Goal: Find specific page/section: Locate a particular part of the current website

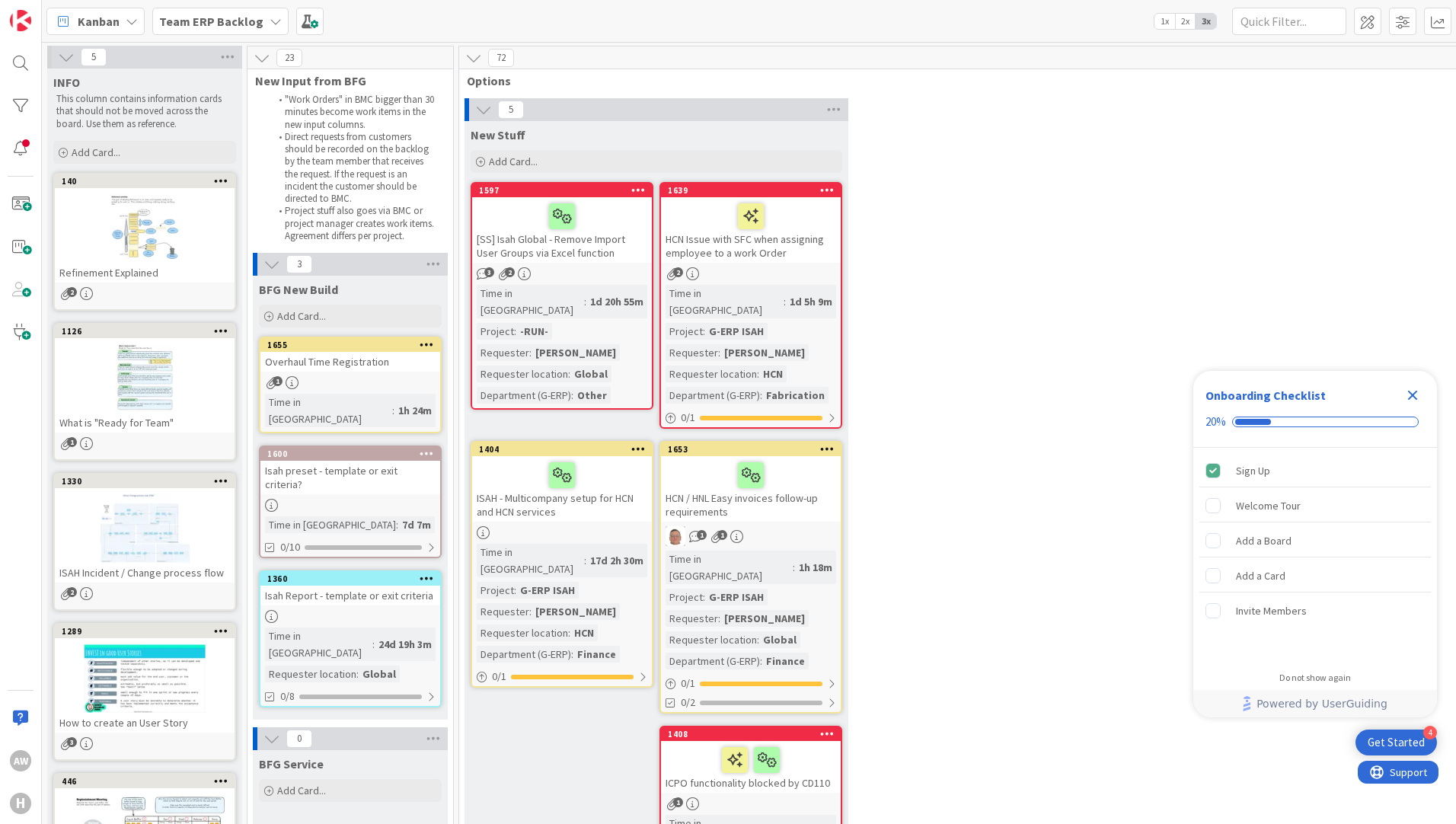
click at [10, 415] on div "AW H" at bounding box center [21, 412] width 42 height 824
click at [18, 145] on div at bounding box center [21, 149] width 31 height 31
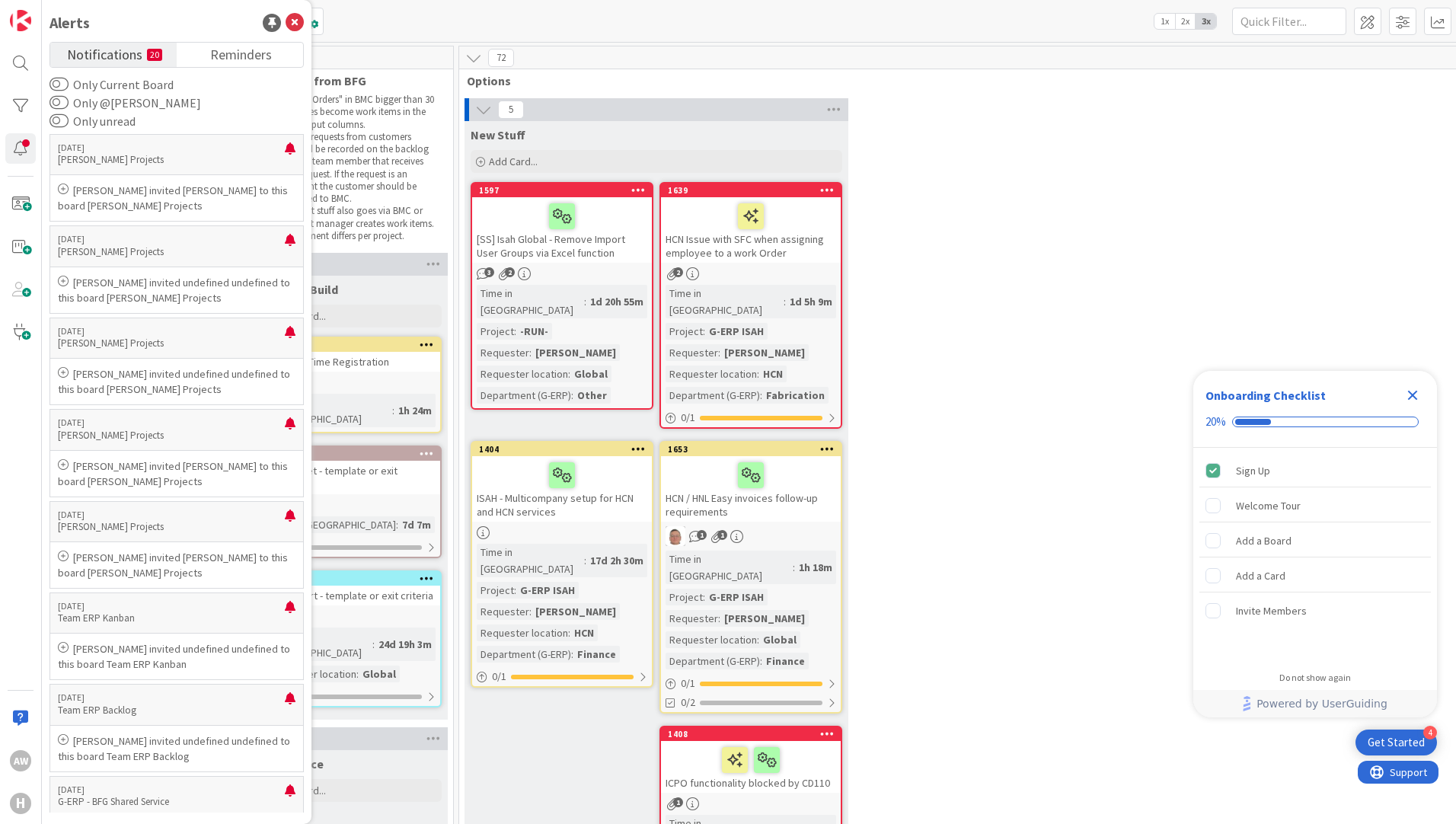
click at [15, 482] on div "AW H" at bounding box center [21, 412] width 42 height 824
click at [219, 60] on span "Reminders" at bounding box center [241, 53] width 62 height 21
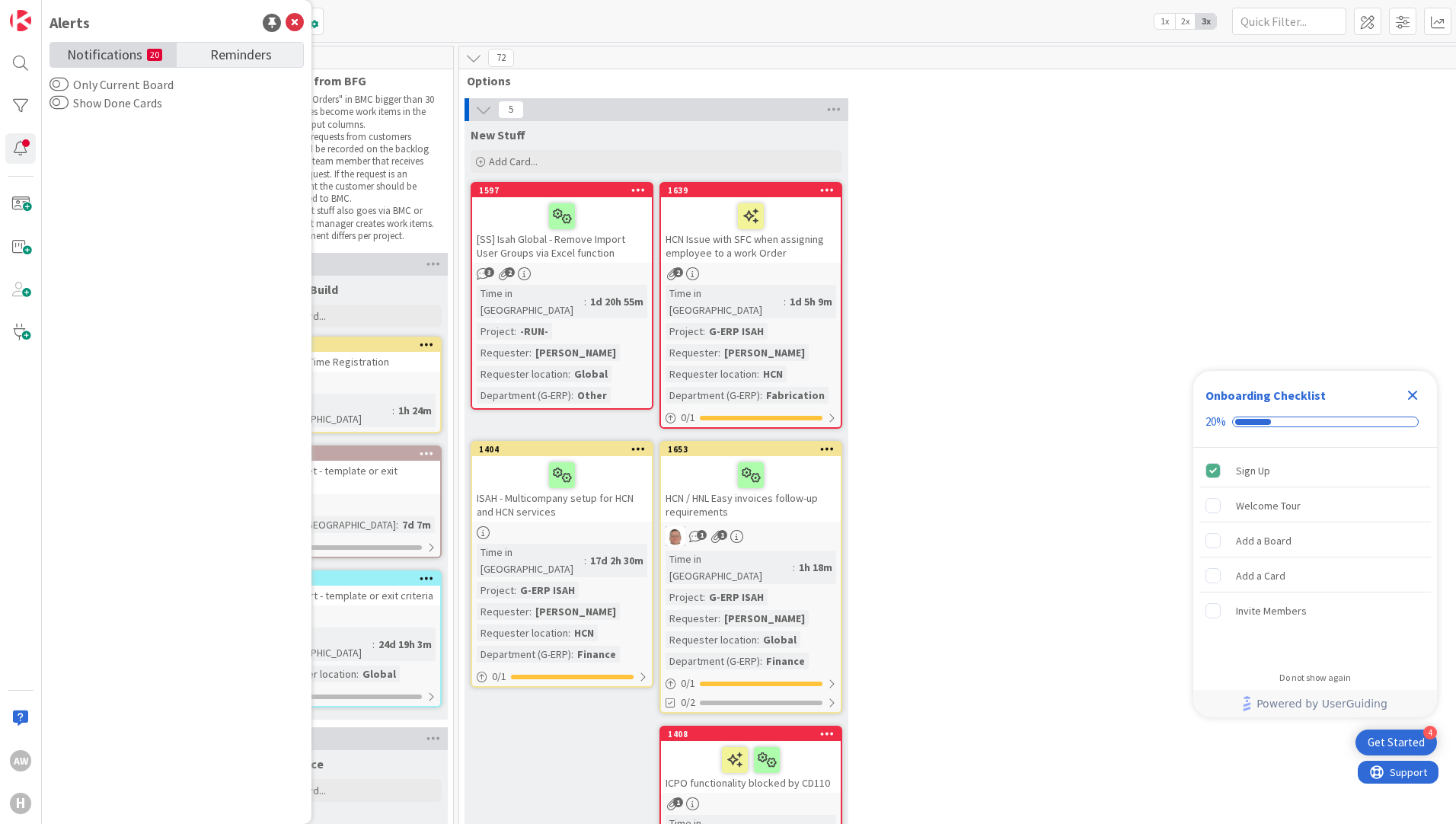
click at [126, 60] on span "Notifications" at bounding box center [104, 53] width 75 height 21
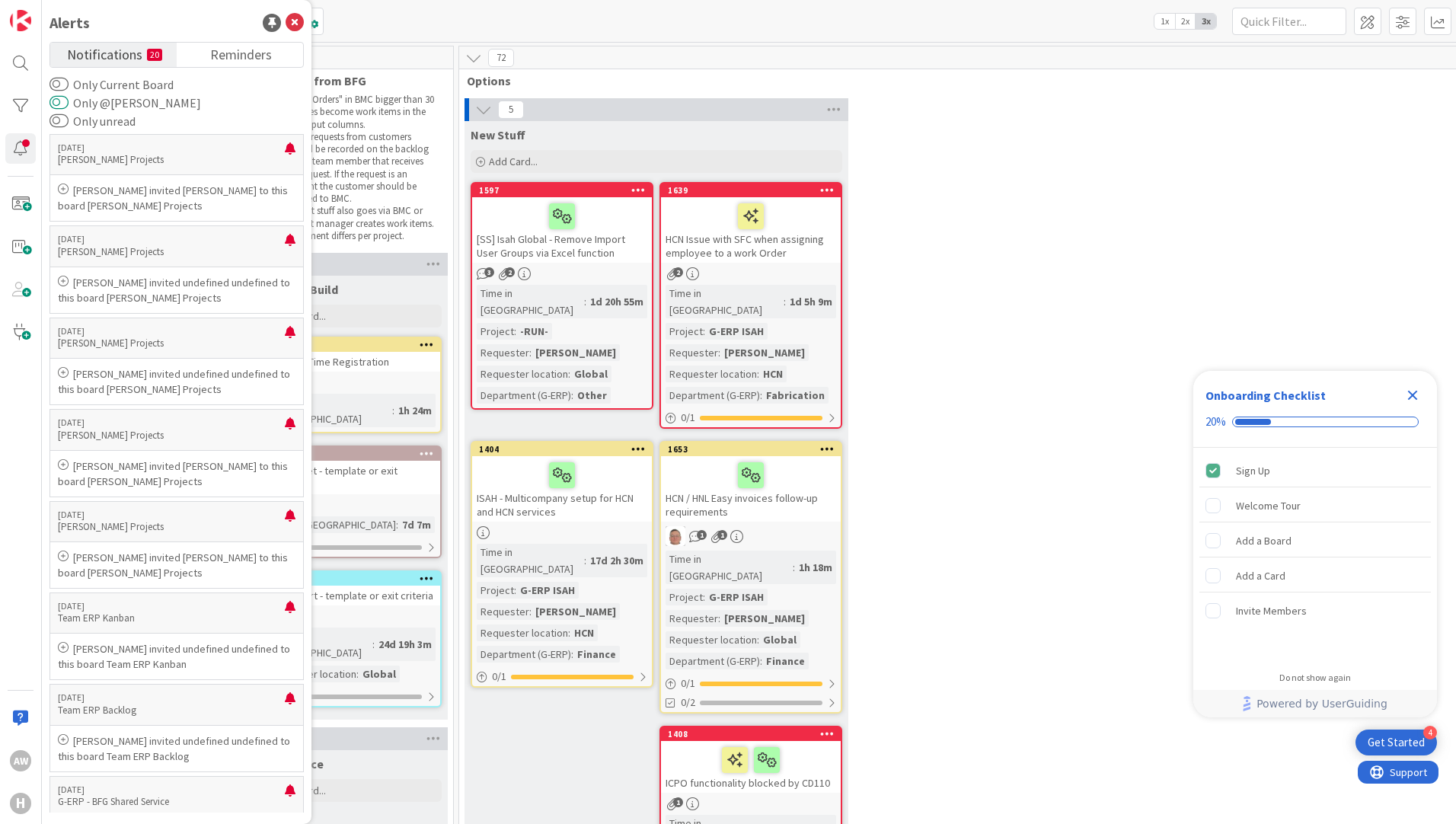
click at [64, 101] on button "Only @[PERSON_NAME]" at bounding box center [59, 103] width 19 height 15
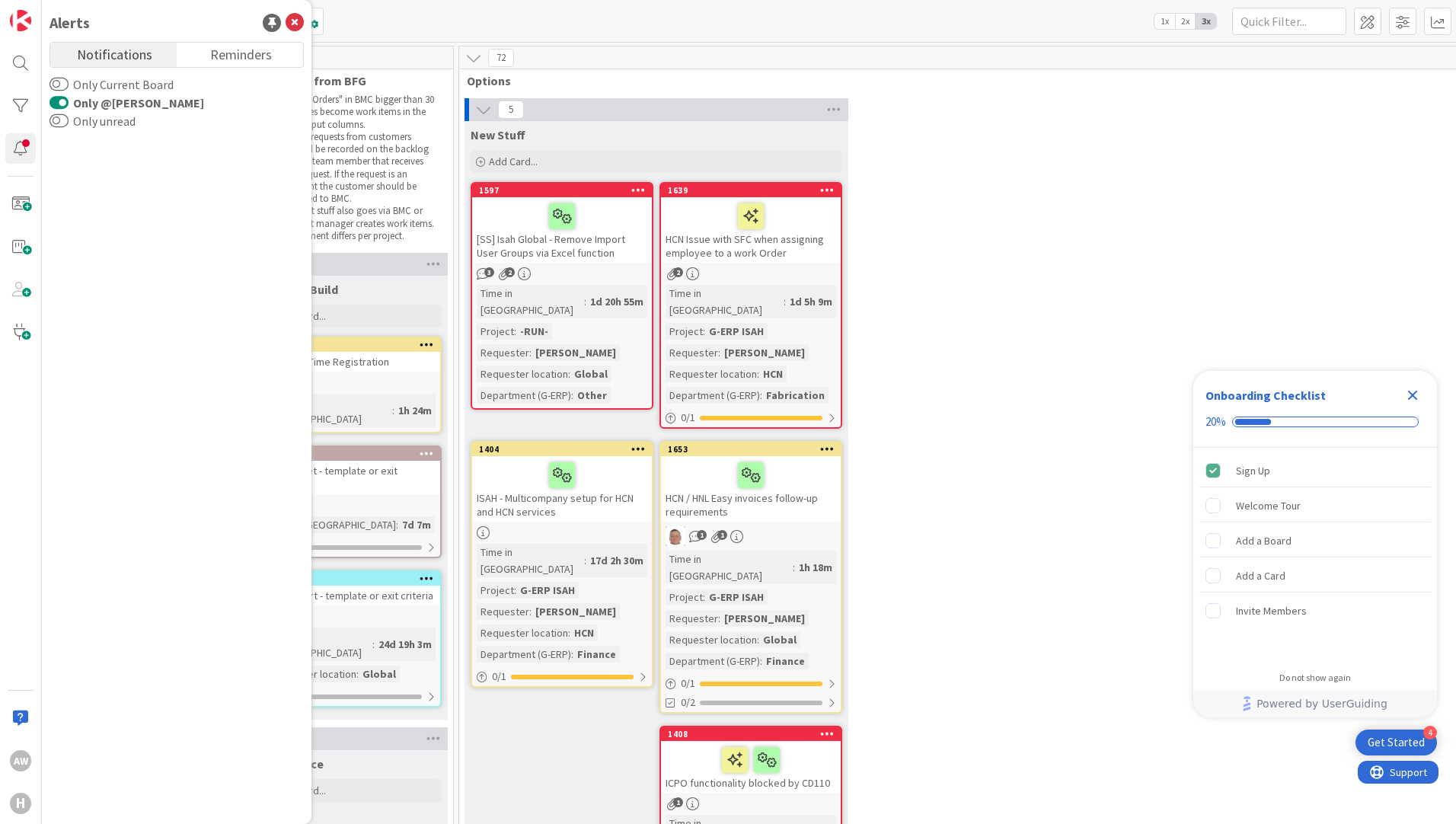
click at [53, 101] on button "Only @[PERSON_NAME]" at bounding box center [59, 103] width 19 height 15
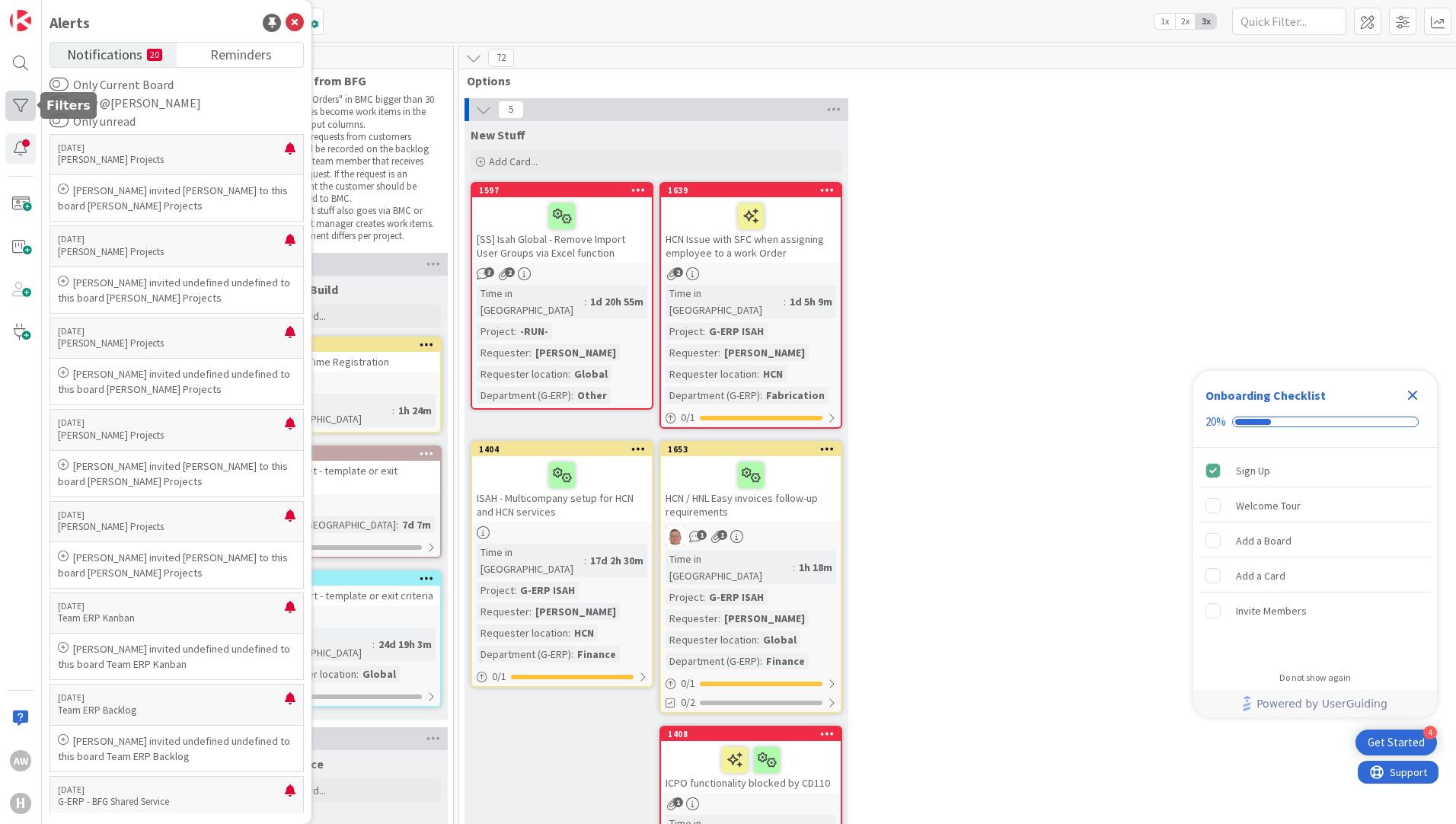
click at [27, 109] on div at bounding box center [21, 106] width 31 height 31
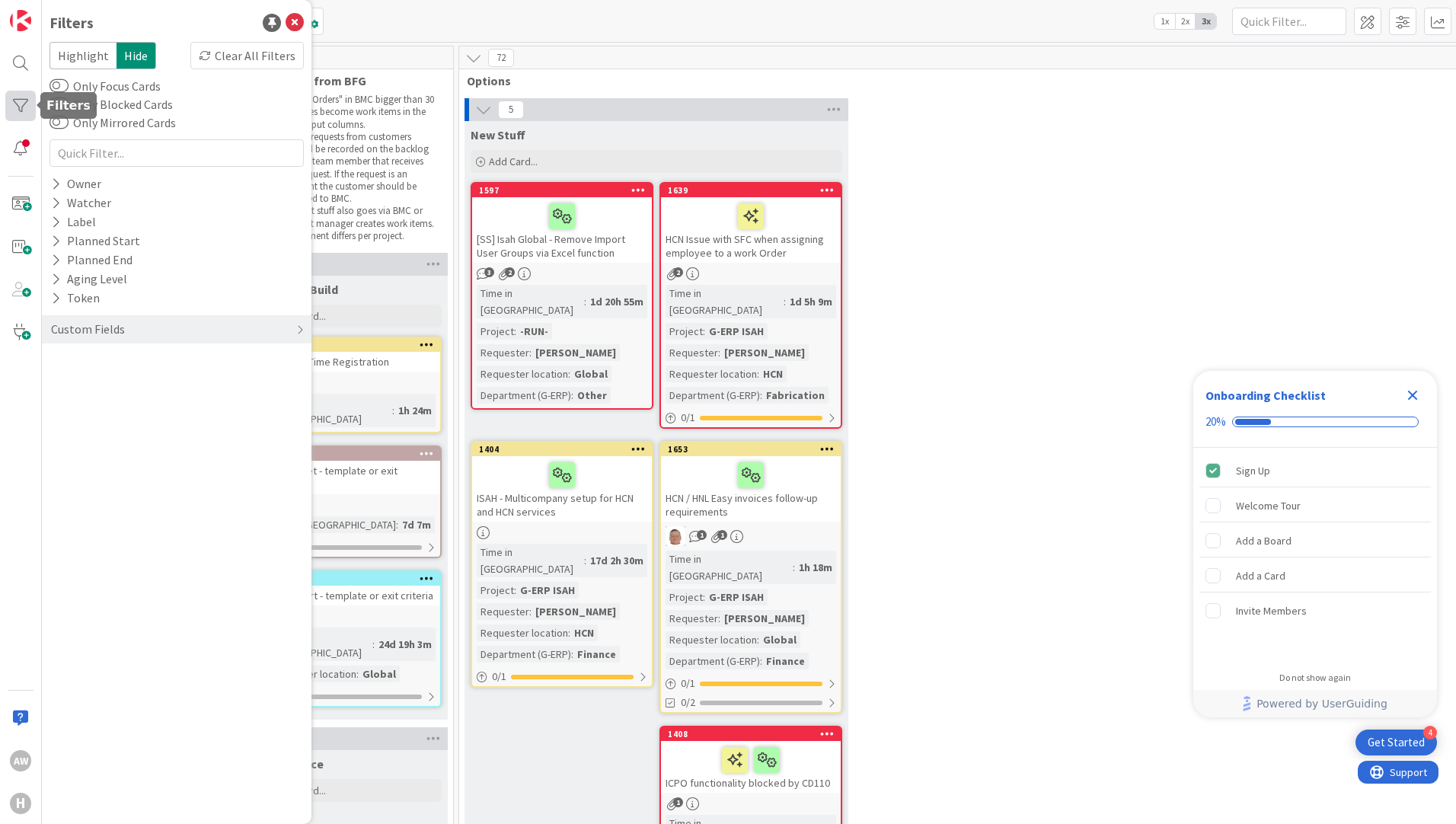
click at [27, 109] on div at bounding box center [21, 106] width 31 height 31
click at [20, 68] on div at bounding box center [21, 63] width 31 height 31
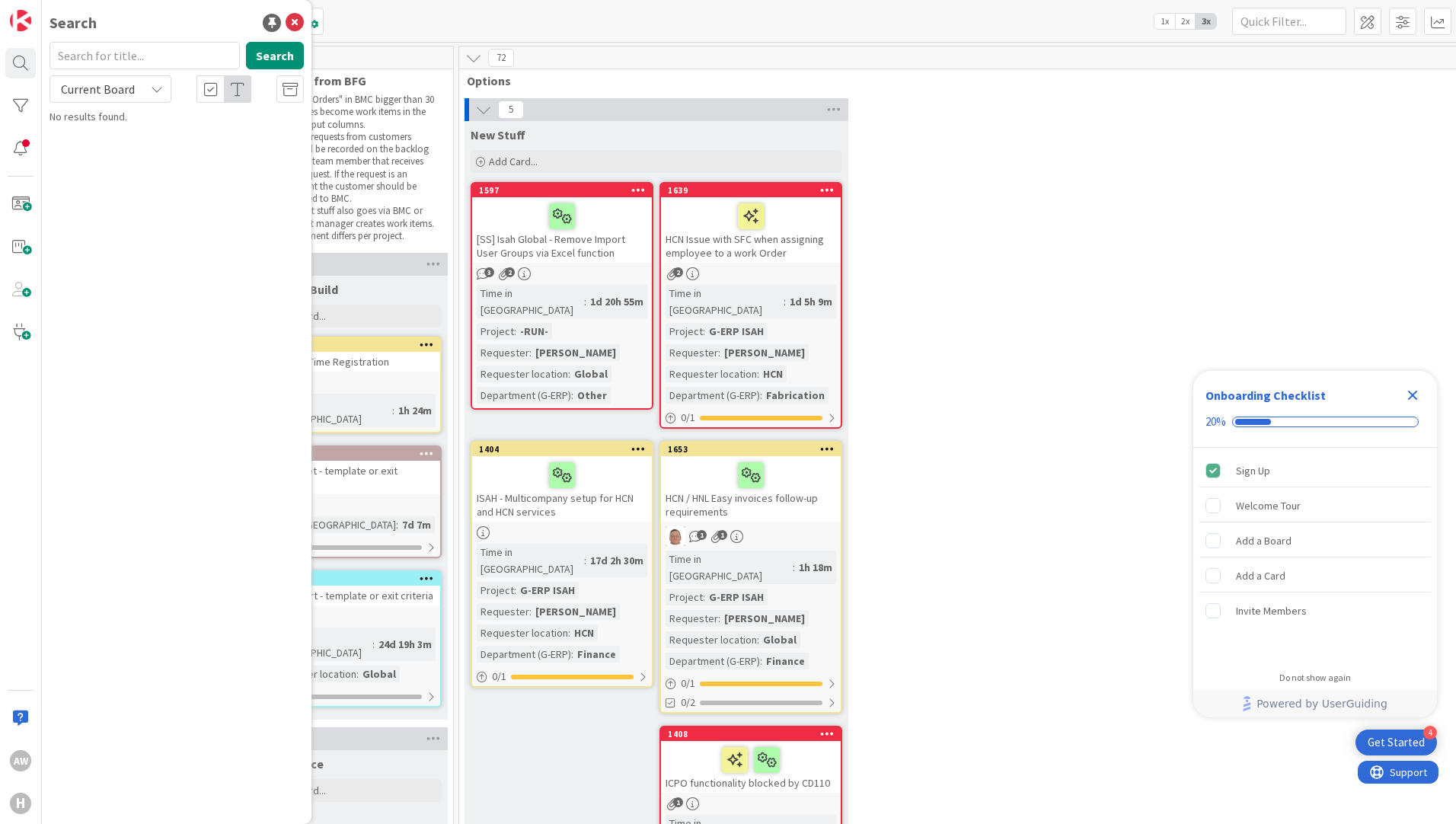
click at [129, 90] on span "Current Board" at bounding box center [97, 89] width 74 height 15
click at [109, 157] on span "All Boards" at bounding box center [137, 152] width 158 height 23
click at [1089, 239] on div "5 New Stuff Add Card... 1639 HCN Issue with SFC when assigning employee to a wo…" at bounding box center [1067, 506] width 1210 height 816
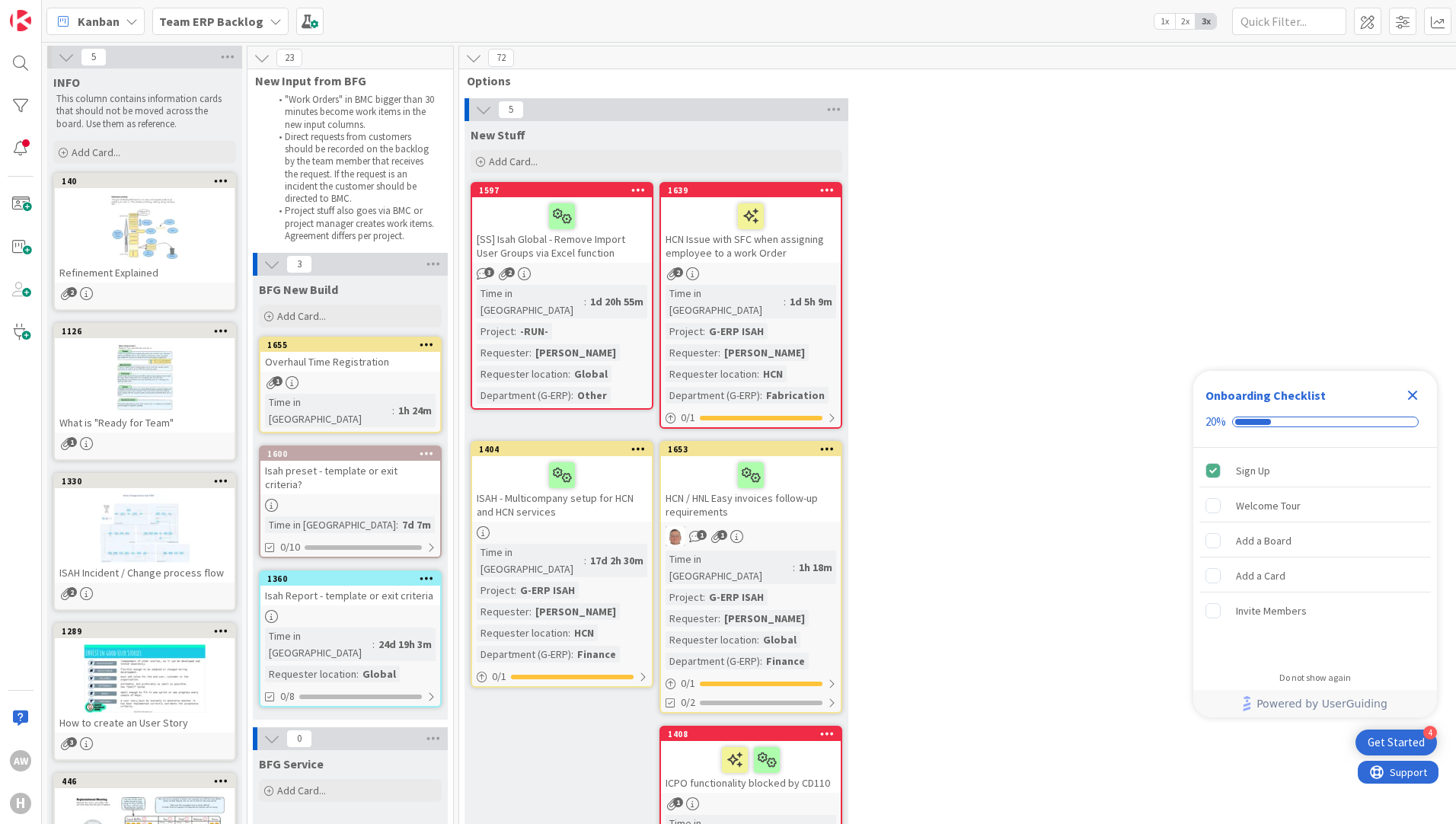
click at [217, 19] on b "Team ERP Backlog" at bounding box center [211, 21] width 104 height 15
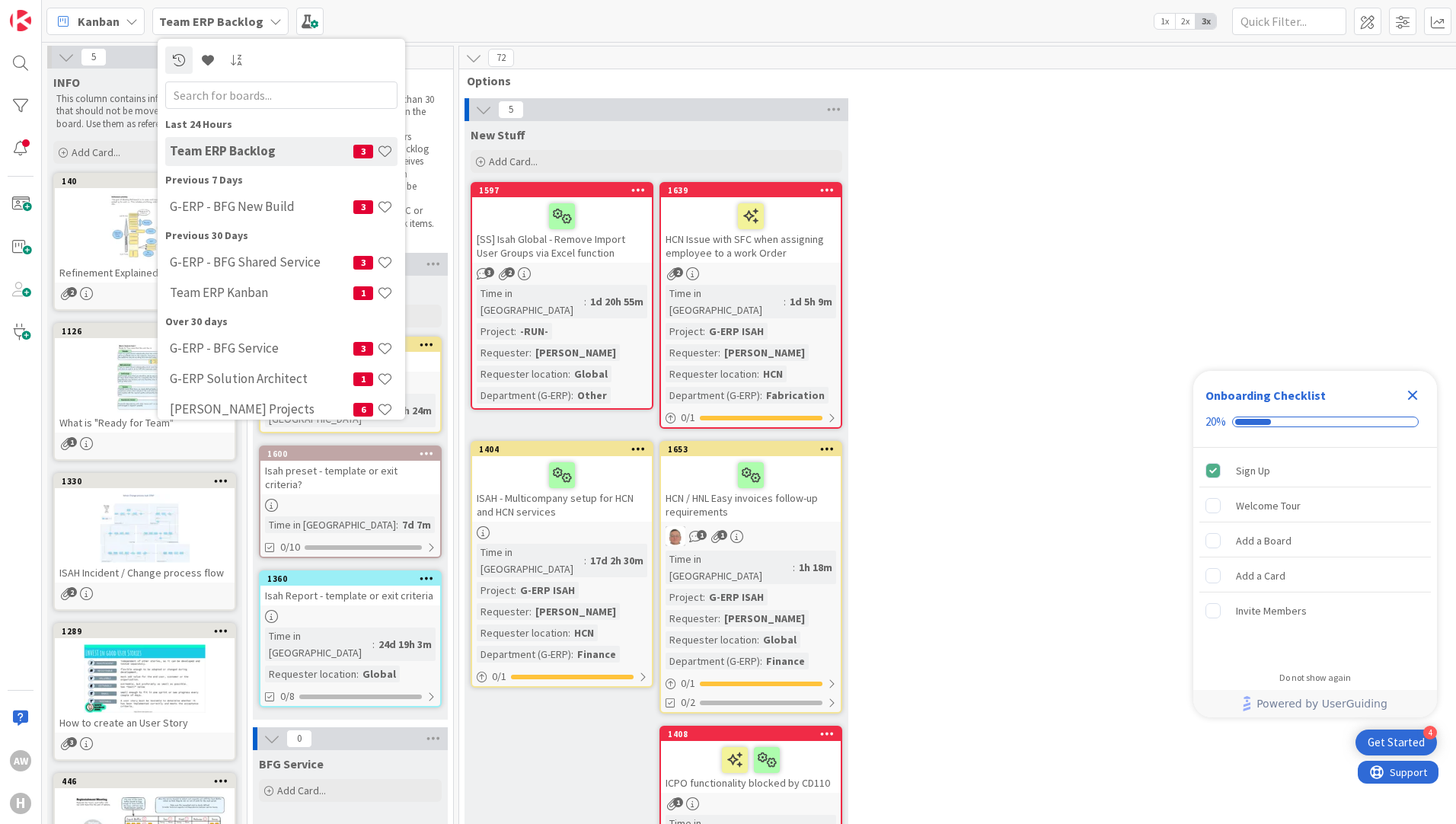
scroll to position [14, 0]
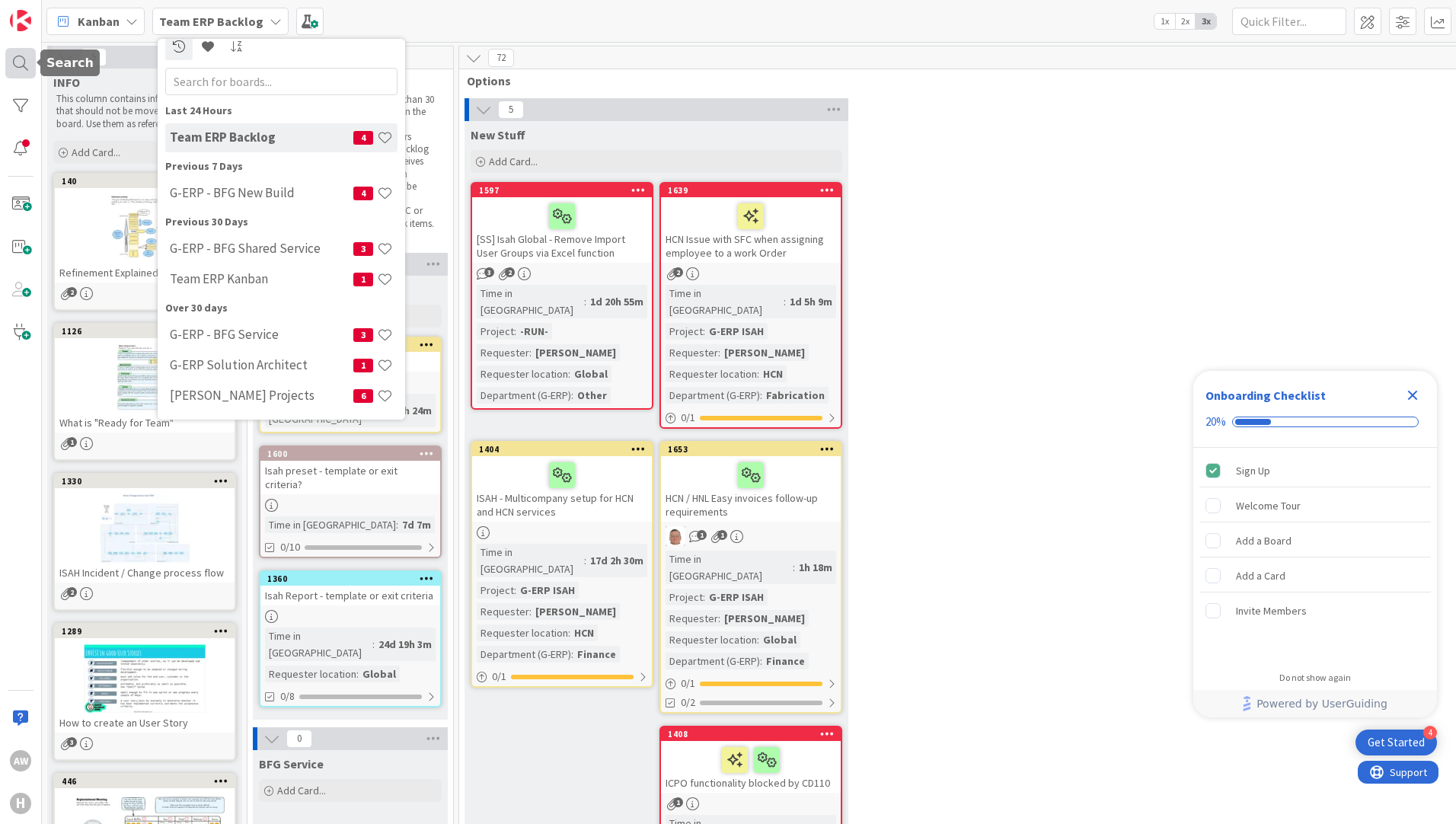
click at [10, 68] on div at bounding box center [21, 63] width 31 height 31
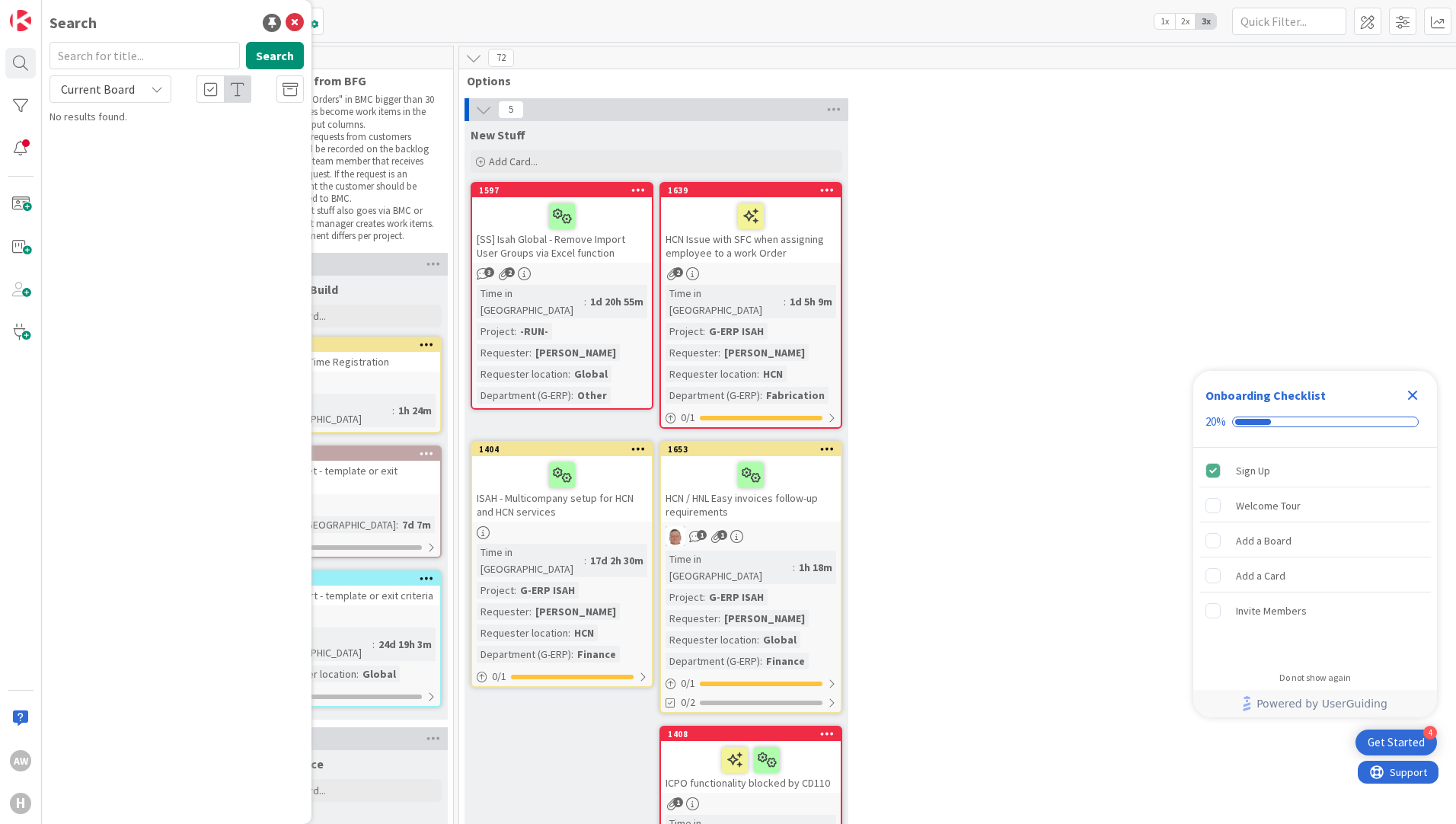
click at [103, 56] on input "text" at bounding box center [144, 56] width 191 height 27
type input "1655"
click at [133, 92] on span "Current Board" at bounding box center [97, 89] width 80 height 21
click at [135, 148] on span "All Boards" at bounding box center [137, 152] width 158 height 23
click at [286, 60] on button "Search" at bounding box center [275, 56] width 58 height 27
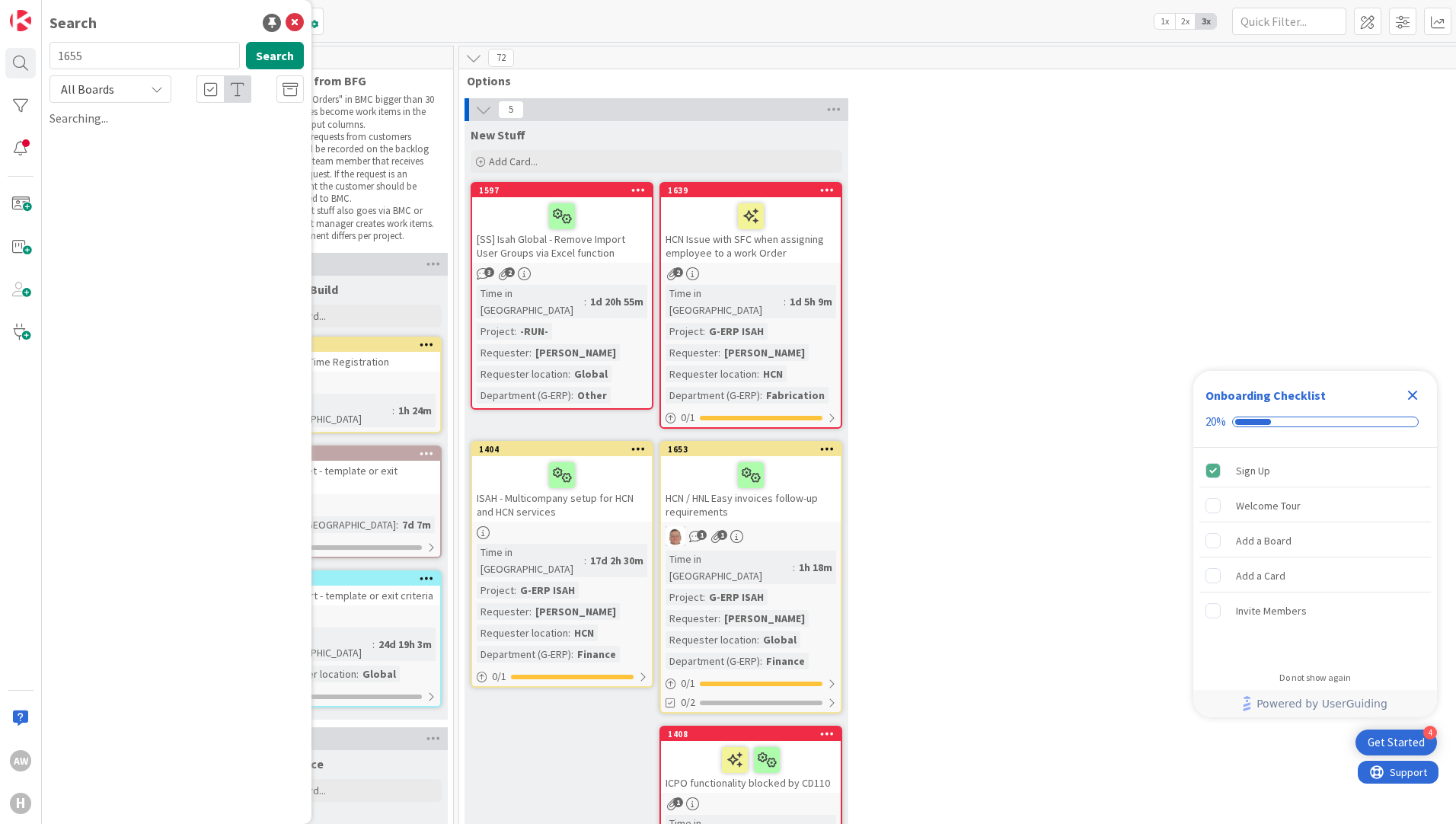
click at [177, 211] on div "Search 1655 Search All Boards Current Board All Boards Searching..." at bounding box center [176, 412] width 269 height 824
click at [725, 26] on div "Kanban Team ERP Backlog 1x 2x 3x" at bounding box center [749, 21] width 1414 height 42
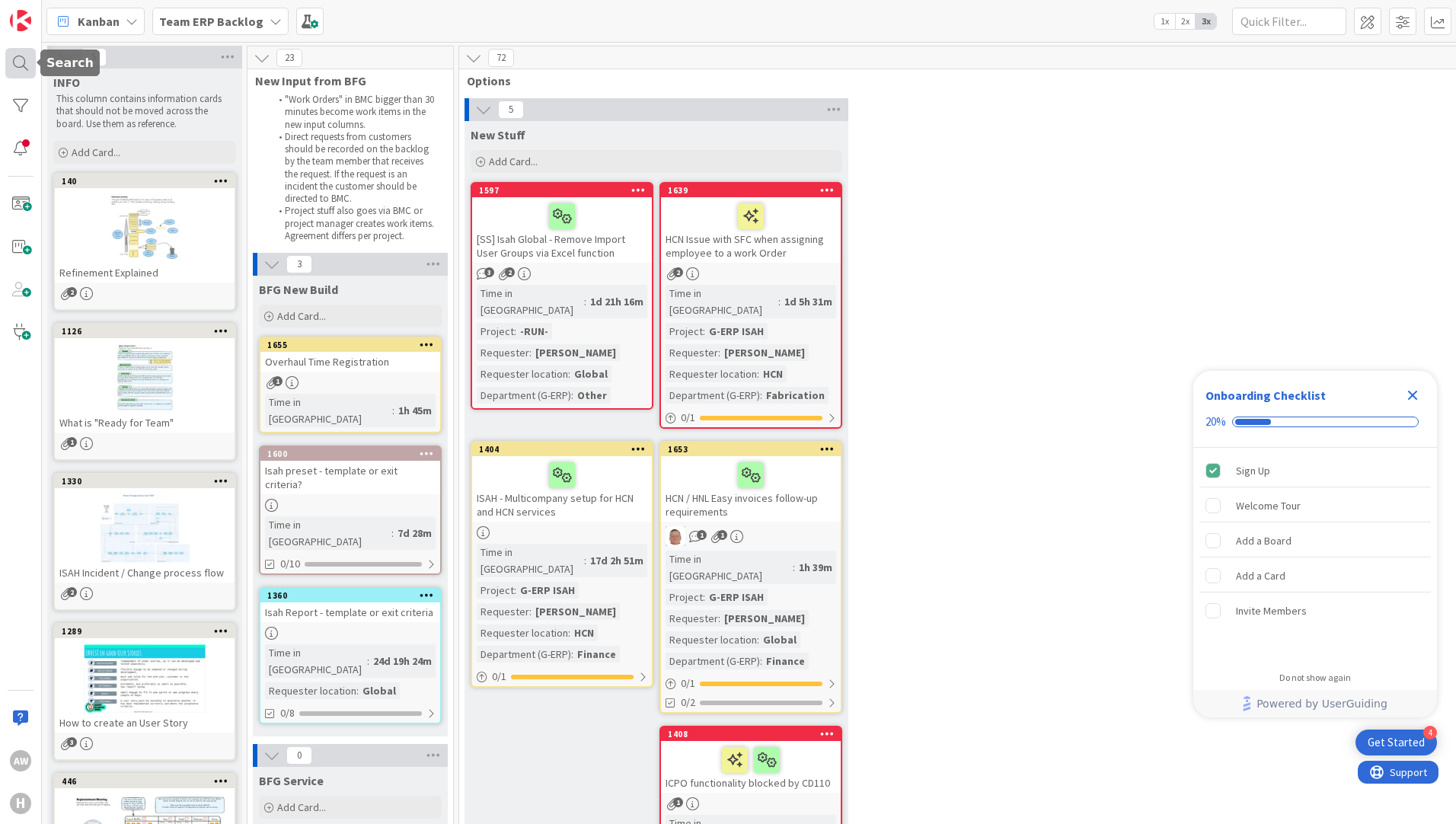
click at [21, 70] on div at bounding box center [21, 63] width 31 height 31
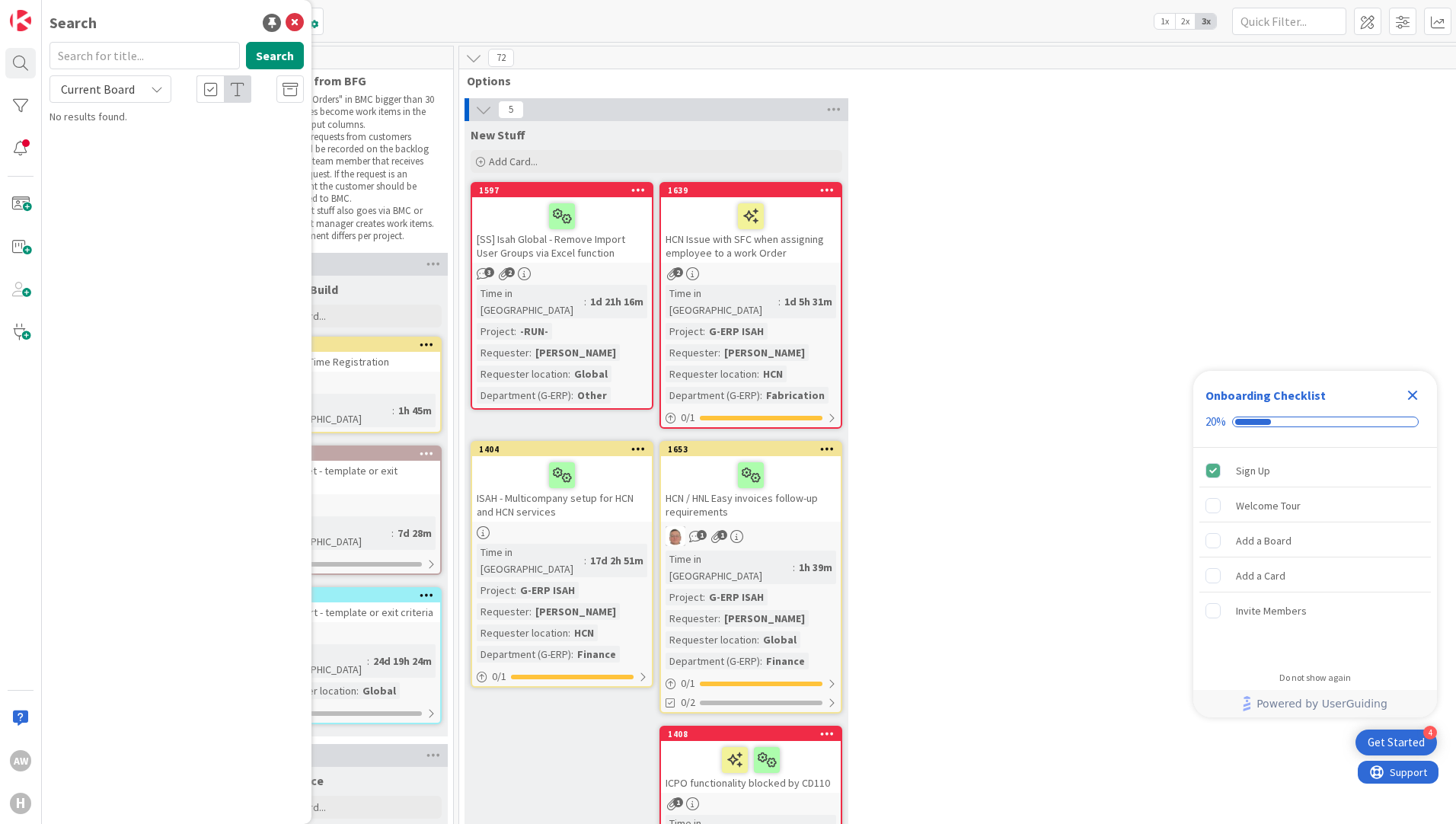
click at [146, 59] on input "text" at bounding box center [144, 56] width 191 height 27
type input "1655"
click at [143, 93] on div "Current Board" at bounding box center [110, 89] width 122 height 27
click at [136, 151] on span "All Boards" at bounding box center [137, 152] width 158 height 23
click at [166, 124] on div "Team ERP Backlog › BFG New Build" at bounding box center [187, 120] width 233 height 14
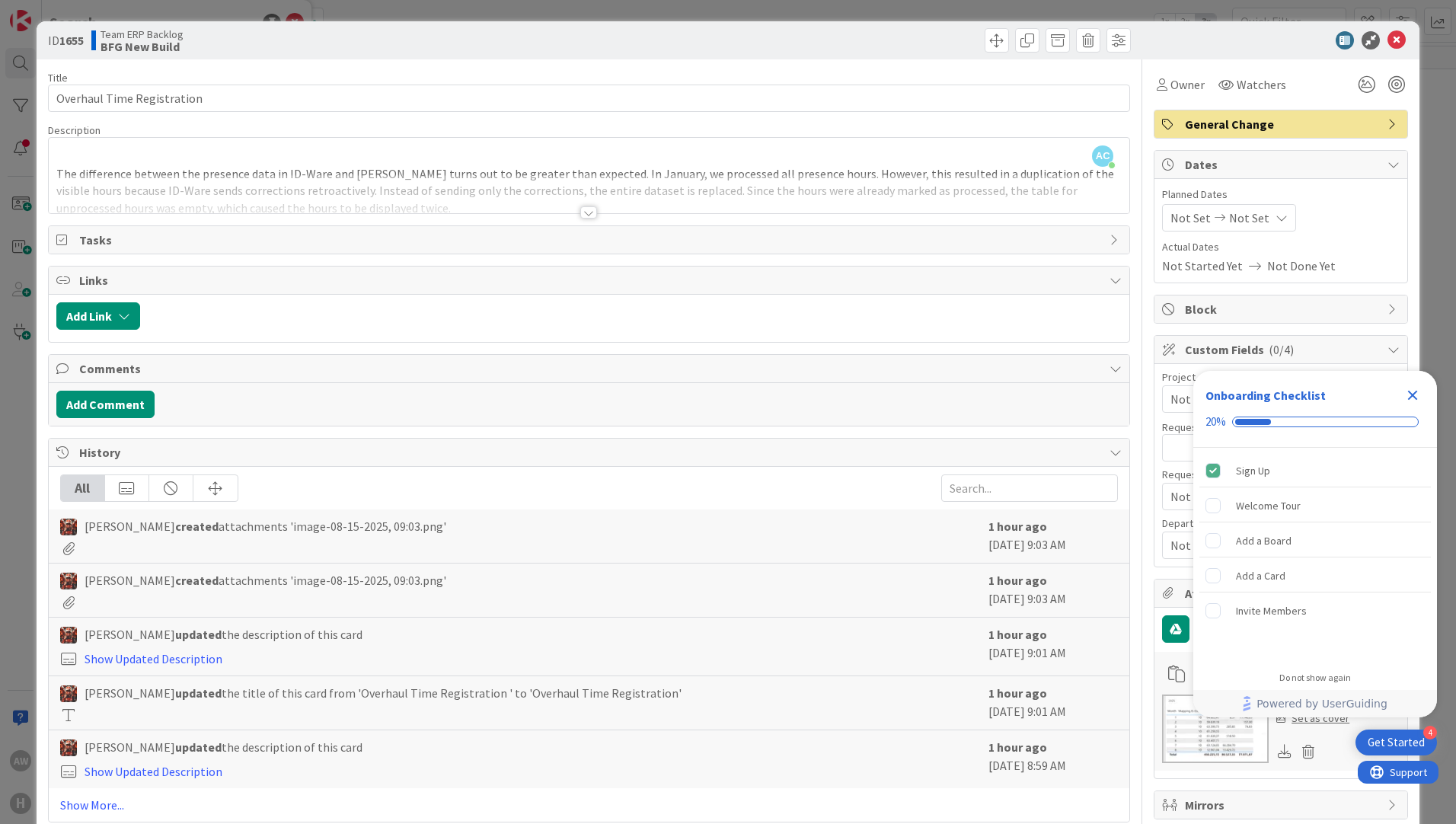
click at [589, 215] on div at bounding box center [589, 212] width 17 height 12
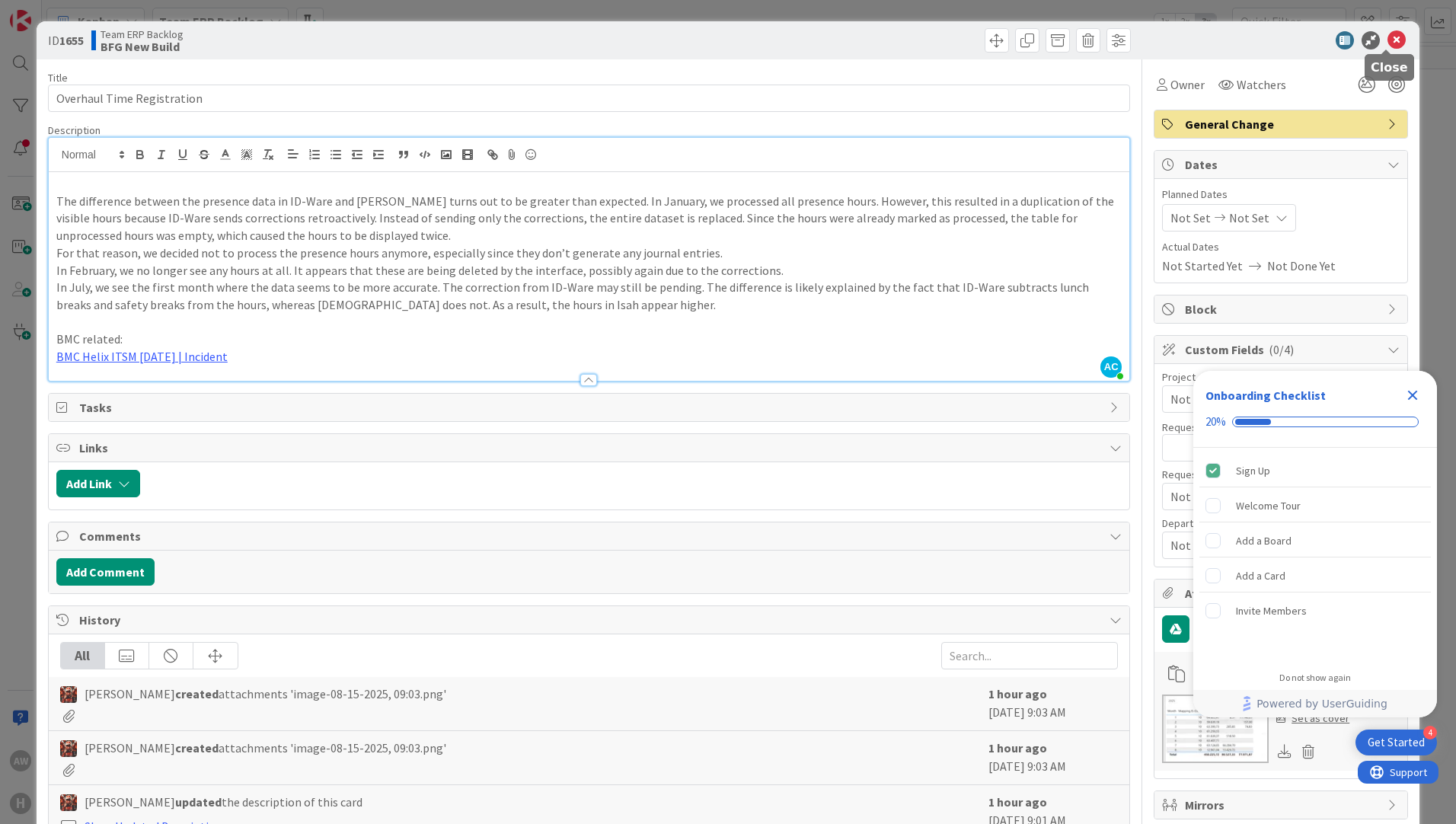
click at [1388, 39] on icon at bounding box center [1396, 40] width 18 height 18
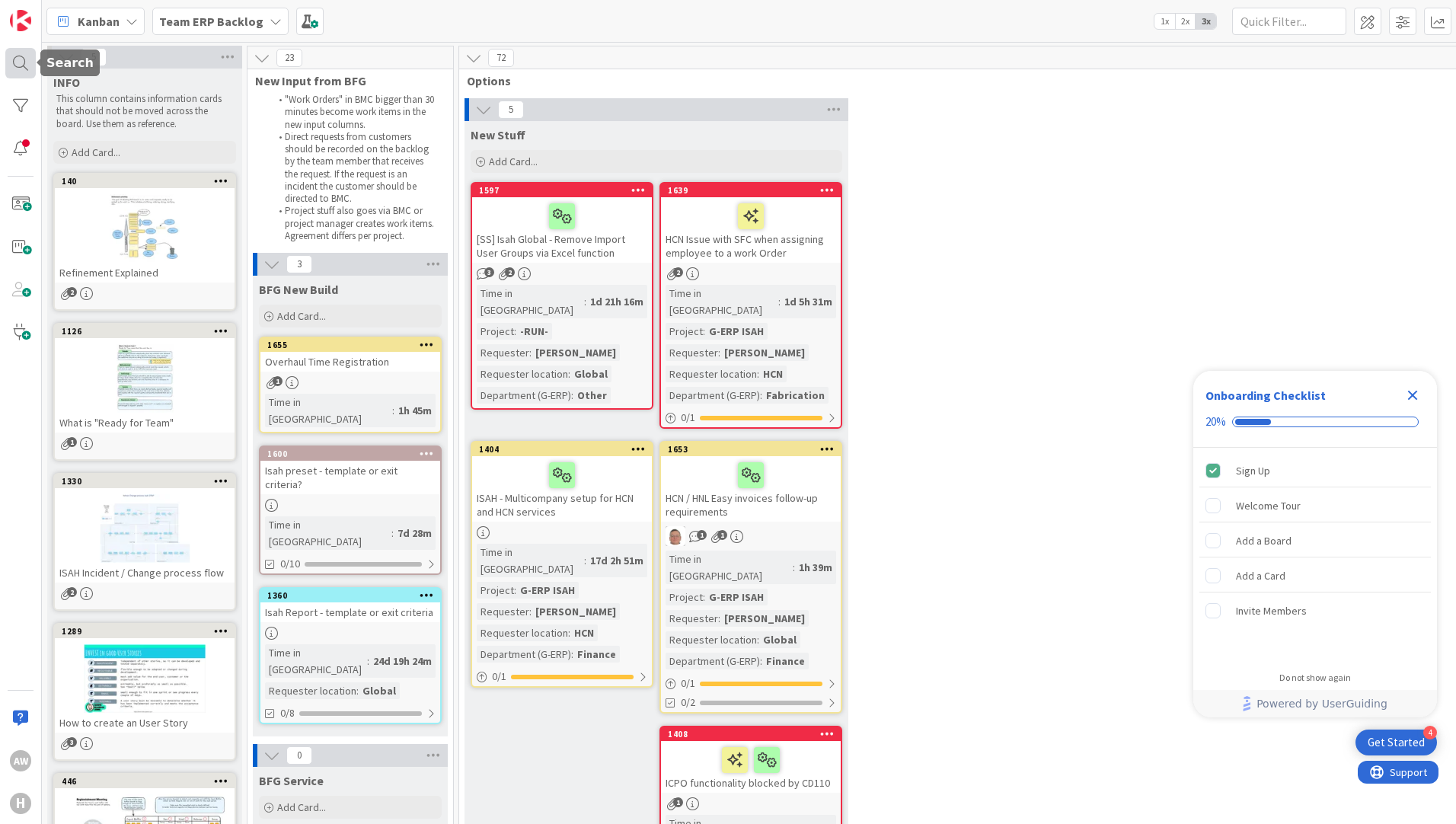
click at [19, 59] on div at bounding box center [21, 63] width 31 height 31
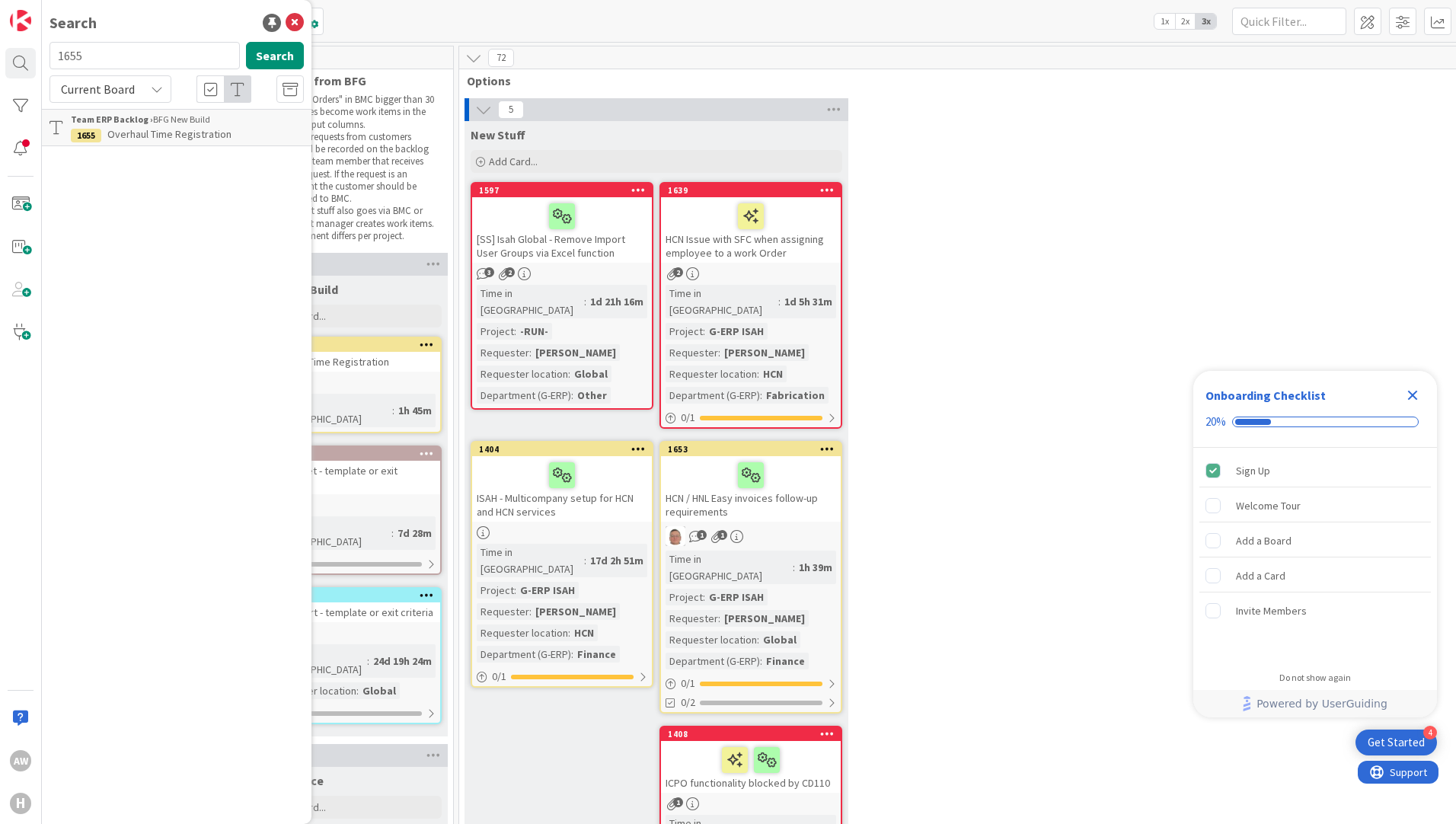
click at [102, 62] on input "1655" at bounding box center [144, 56] width 191 height 27
type input "1600"
click at [1052, 303] on div "5 New Stuff Add Card... 1639 HCN Issue with SFC when assigning employee to a wo…" at bounding box center [1067, 506] width 1210 height 816
